Goal: Transaction & Acquisition: Subscribe to service/newsletter

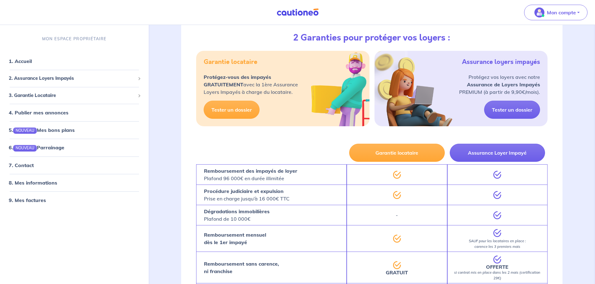
scroll to position [467, 0]
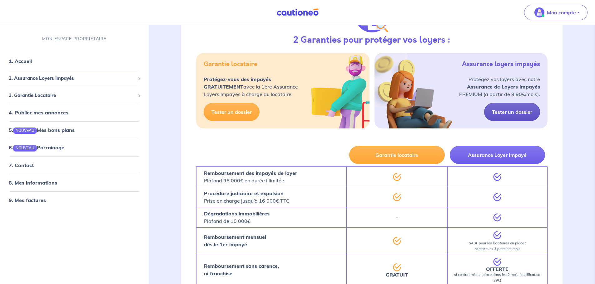
click at [500, 113] on link "Tester un dossier" at bounding box center [512, 112] width 56 height 18
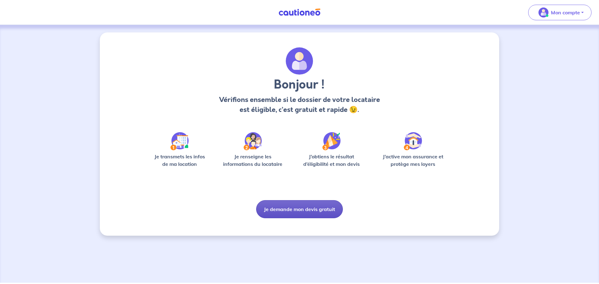
click at [304, 208] on button "Je demande mon devis gratuit" at bounding box center [299, 209] width 87 height 18
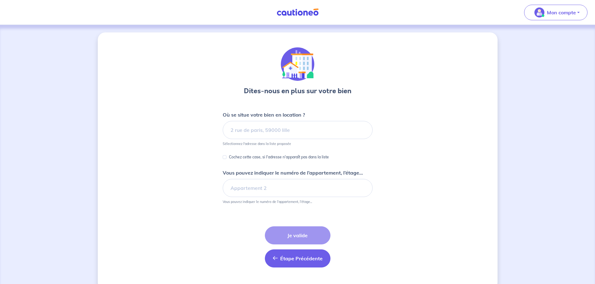
click at [279, 254] on button "Étape Précédente Précédent" at bounding box center [298, 259] width 66 height 18
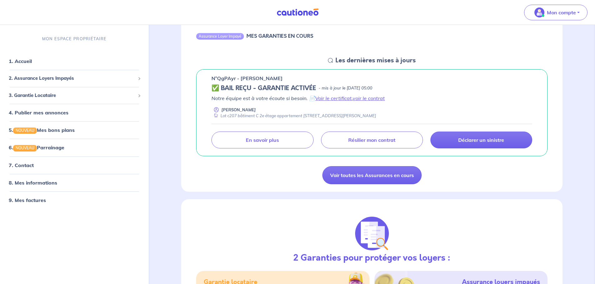
scroll to position [248, 0]
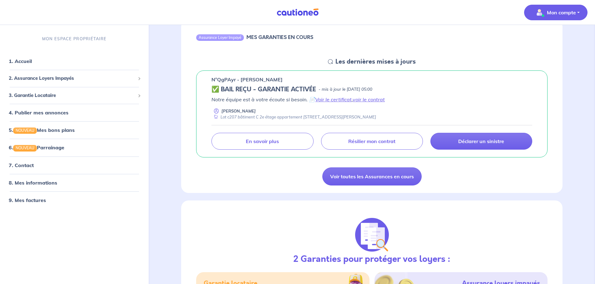
click at [556, 14] on p "Mon compte" at bounding box center [561, 12] width 29 height 7
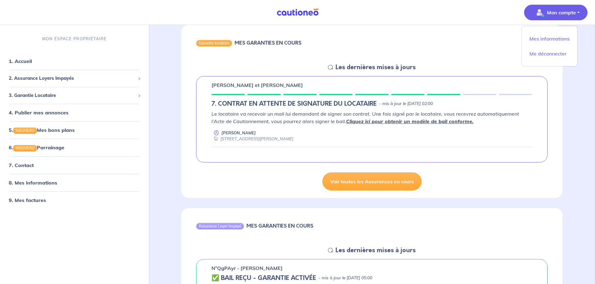
scroll to position [0, 0]
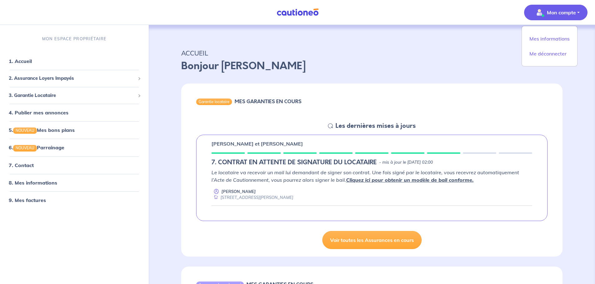
click at [408, 107] on div "Garantie locataire MES GARANTIES EN COURS" at bounding box center [371, 103] width 381 height 38
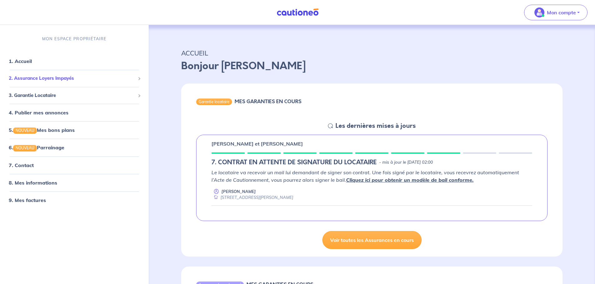
click at [40, 76] on span "2. Assurance Loyers Impayés" at bounding box center [72, 78] width 126 height 7
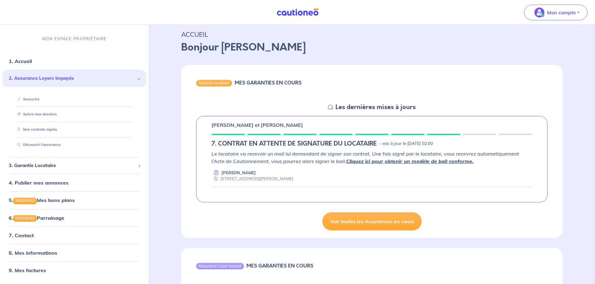
scroll to position [16, 0]
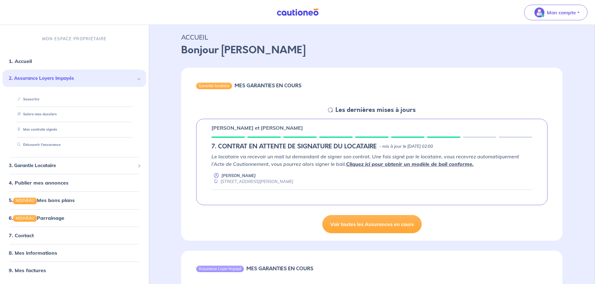
click at [290, 16] on img at bounding box center [297, 12] width 47 height 8
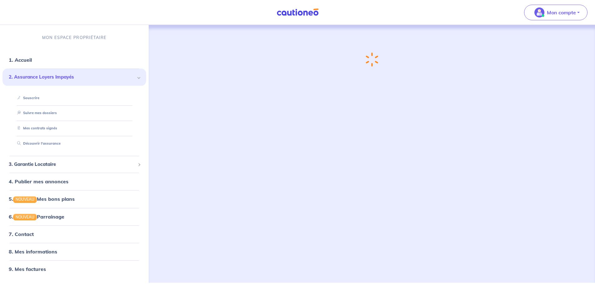
scroll to position [0, 0]
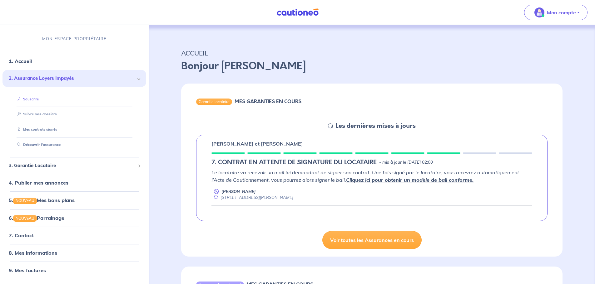
click at [35, 101] on link "Souscrire" at bounding box center [27, 99] width 24 height 4
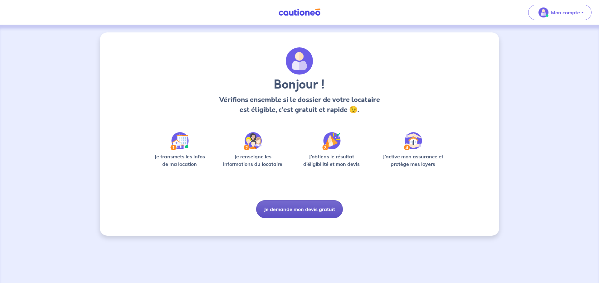
click at [317, 208] on button "Je demande mon devis gratuit" at bounding box center [299, 209] width 87 height 18
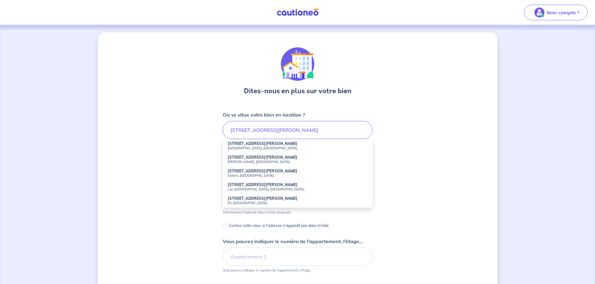
click at [241, 145] on strong "6 Boulevard Aristide Briand" at bounding box center [263, 143] width 70 height 5
type input "6 Boulevard Aristide Briand, Caen, France"
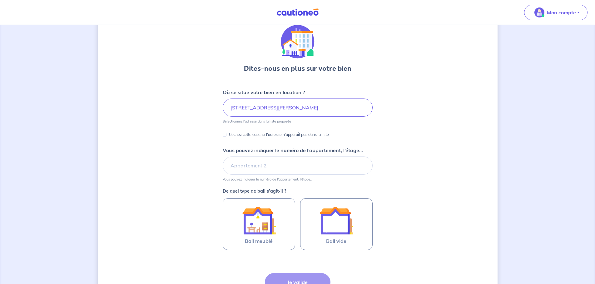
scroll to position [23, 0]
click at [288, 160] on input "Vous pouvez indiquer le numéro de l’appartement, l’étage..." at bounding box center [298, 165] width 150 height 18
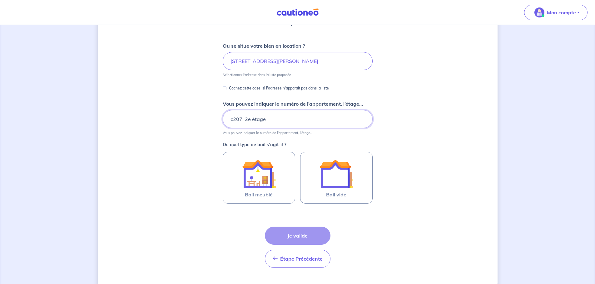
scroll to position [69, 0]
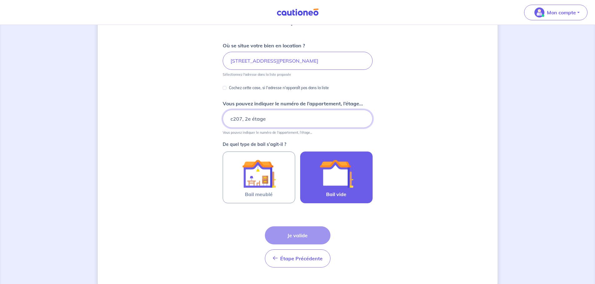
type input "c207, 2e étage"
click at [333, 177] on img at bounding box center [336, 174] width 34 height 34
click at [0, 0] on input "Bail vide" at bounding box center [0, 0] width 0 height 0
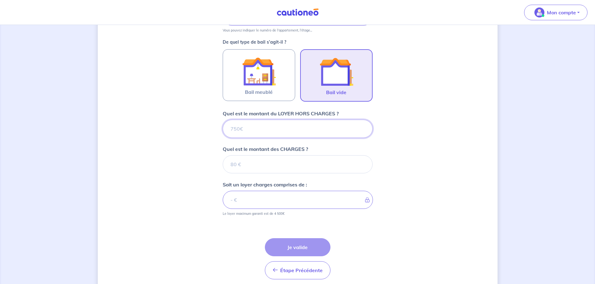
scroll to position [197, 0]
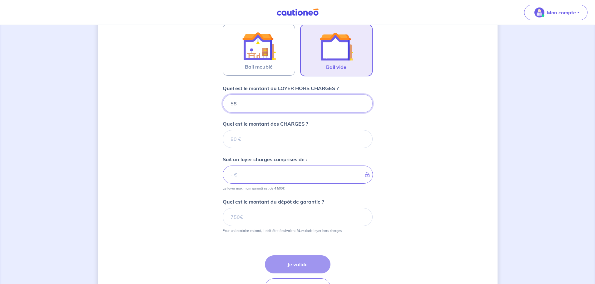
type input "580"
click at [293, 134] on input "Quel est le montant des CHARGES ?" at bounding box center [298, 139] width 150 height 18
type input "70"
type input "650"
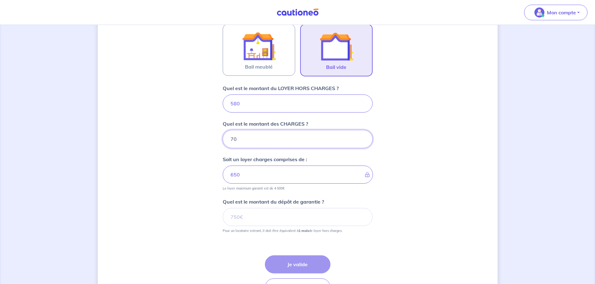
type input "70"
click at [298, 216] on input "Quel est le montant du dépôt de garantie ?" at bounding box center [298, 217] width 150 height 18
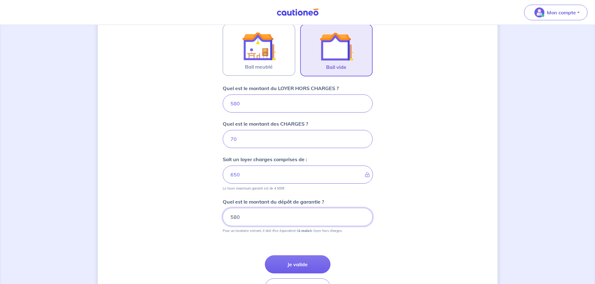
type input "580"
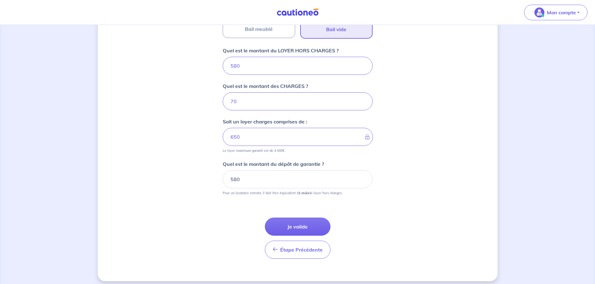
scroll to position [238, 0]
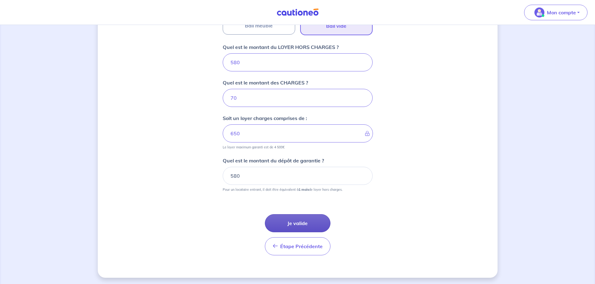
click at [301, 222] on button "Je valide" at bounding box center [298, 224] width 66 height 18
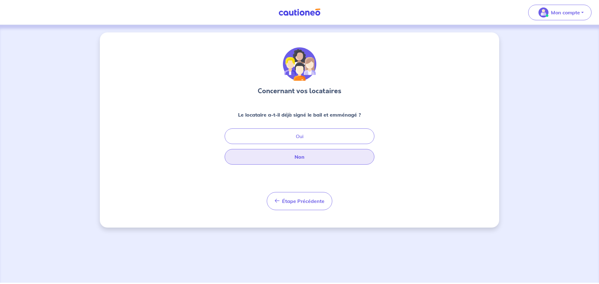
click at [280, 159] on button "Non" at bounding box center [300, 157] width 150 height 16
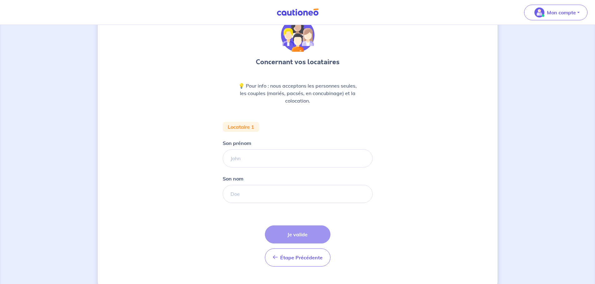
scroll to position [29, 0]
click at [252, 161] on input "Son prénom" at bounding box center [298, 158] width 150 height 18
click at [191, 124] on div "Concernant vos locataires 💡 Pour info : nous acceptons les personnes seules, le…" at bounding box center [298, 146] width 400 height 286
click at [246, 160] on input "Son prénom" at bounding box center [298, 158] width 150 height 18
type input "Alizee"
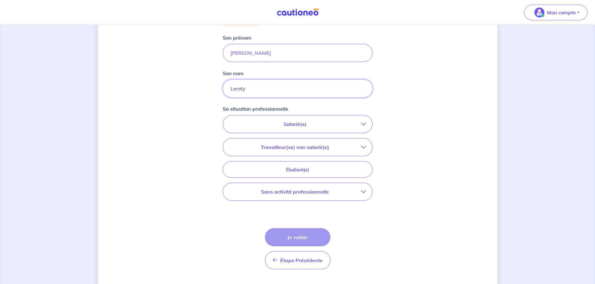
scroll to position [135, 0]
type input "Leroty"
click at [302, 124] on p "Salarié(e)" at bounding box center [295, 123] width 132 height 7
